Goal: Transaction & Acquisition: Purchase product/service

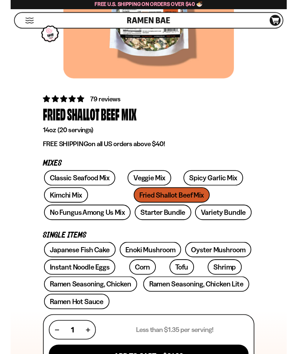
scroll to position [158, 0]
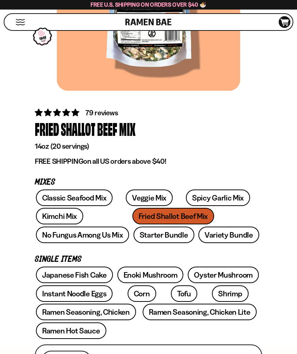
click at [134, 237] on link "Starter Bundle" at bounding box center [164, 234] width 61 height 17
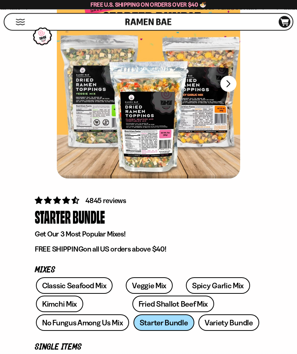
scroll to position [70, 0]
click at [199, 323] on link "Variety Bundle" at bounding box center [229, 322] width 61 height 17
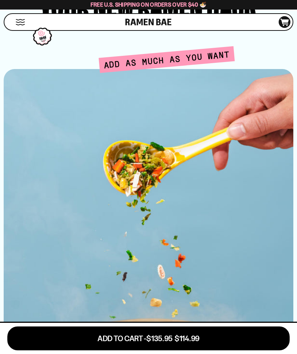
scroll to position [1503, 0]
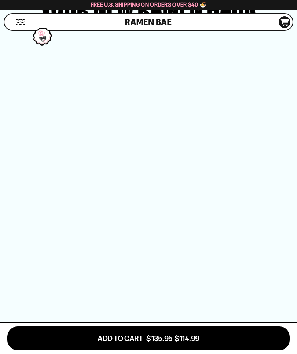
click at [287, 25] on icon at bounding box center [285, 22] width 8 height 7
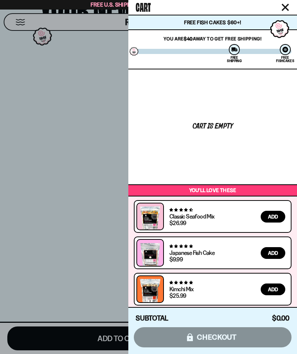
click at [285, 6] on icon "Close cart" at bounding box center [285, 7] width 7 height 7
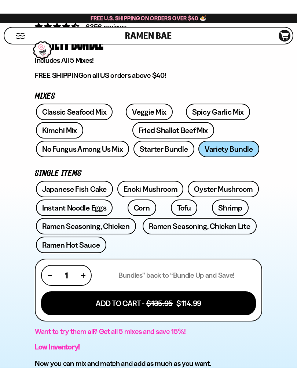
scroll to position [259, 0]
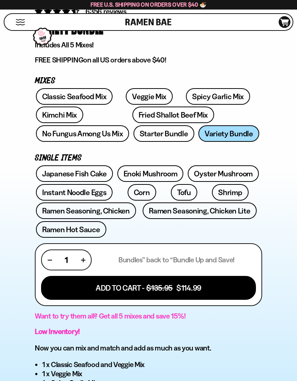
click at [134, 133] on link "Starter Bundle" at bounding box center [164, 133] width 61 height 17
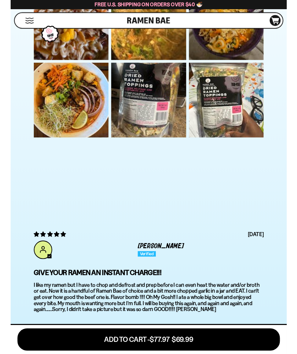
scroll to position [2322, 0]
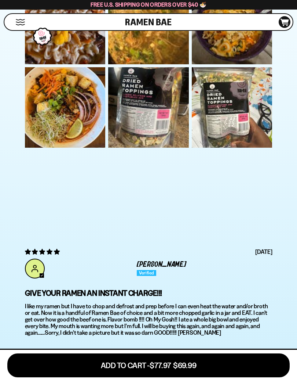
click at [148, 353] on button "Add To Cart - $77.97 $69.99" at bounding box center [148, 365] width 283 height 24
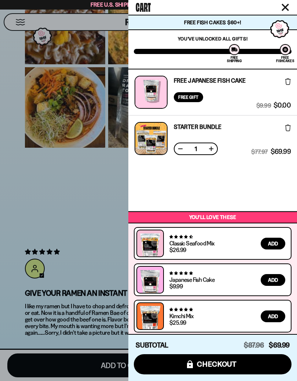
click at [212, 353] on button "icons8-lock checkout" at bounding box center [213, 364] width 158 height 20
